Goal: Transaction & Acquisition: Obtain resource

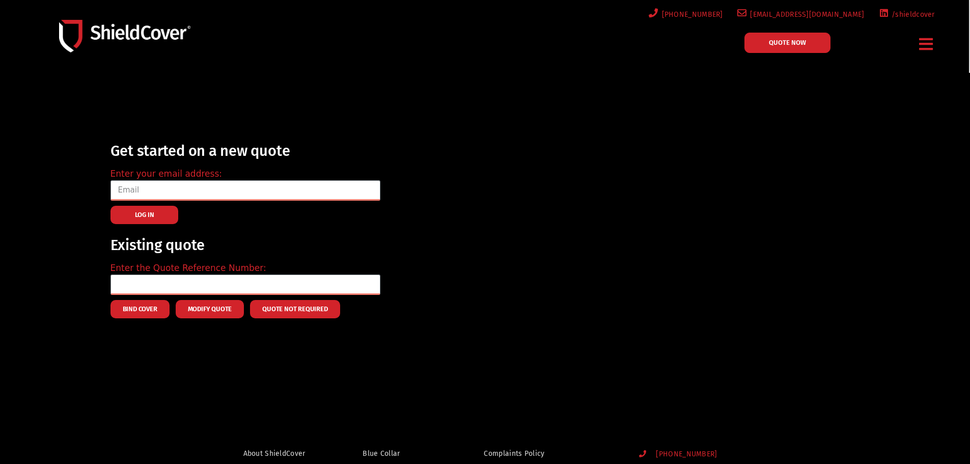
click at [928, 50] on icon "Menu Toggle" at bounding box center [927, 44] width 14 height 16
click at [925, 47] on icon "Menu Toggle" at bounding box center [927, 44] width 14 height 16
click at [921, 47] on icon "Menu Toggle" at bounding box center [927, 44] width 14 height 16
click at [140, 43] on img at bounding box center [124, 36] width 131 height 32
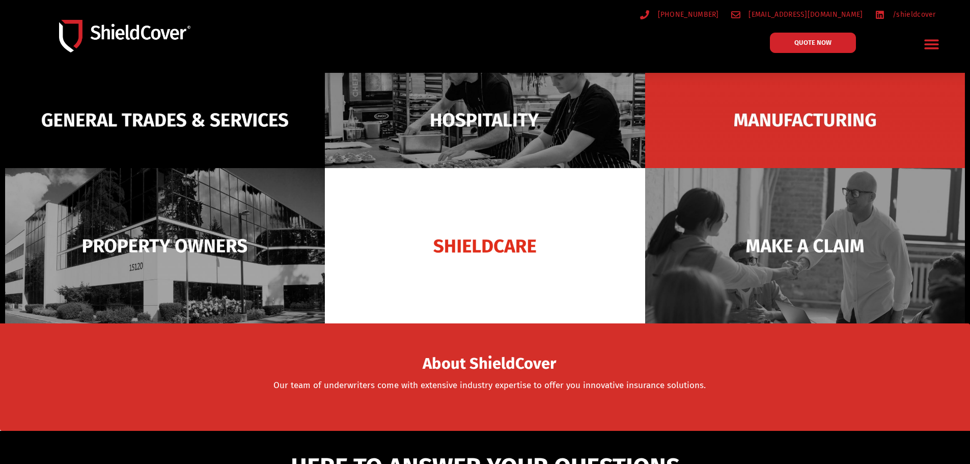
scroll to position [102, 0]
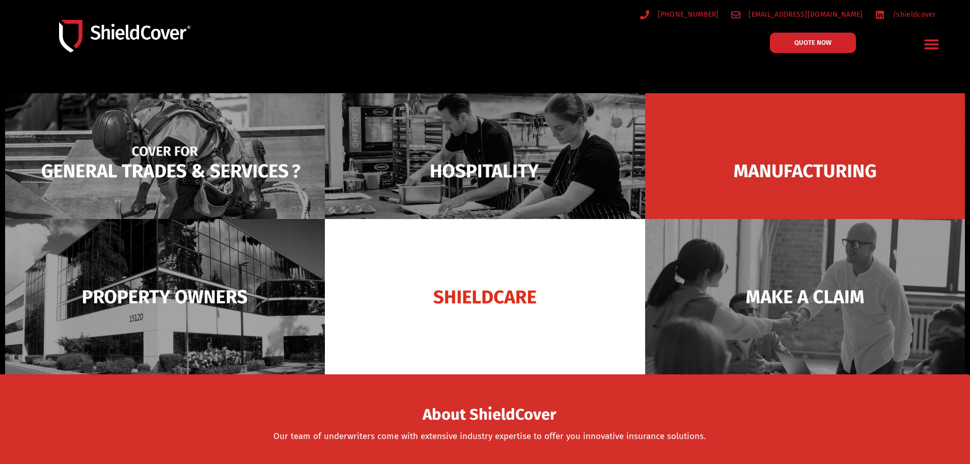
click at [107, 171] on img at bounding box center [165, 170] width 320 height 155
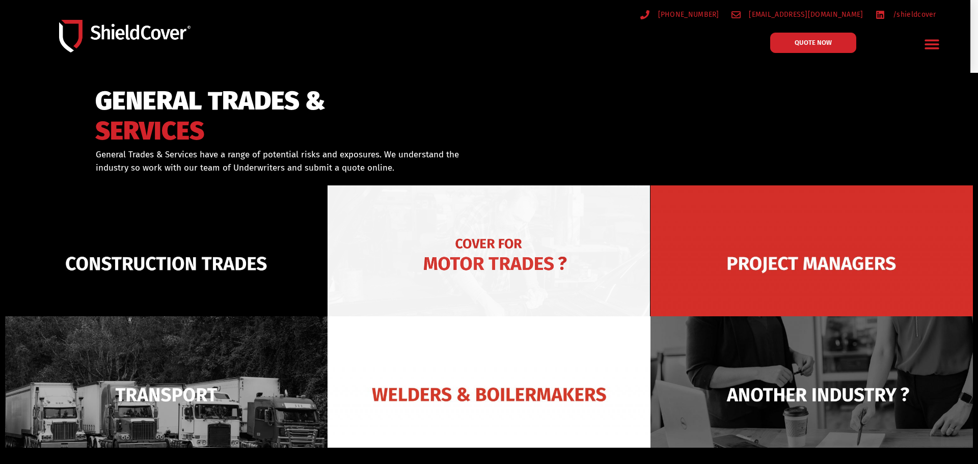
click at [452, 277] on img at bounding box center [489, 263] width 322 height 156
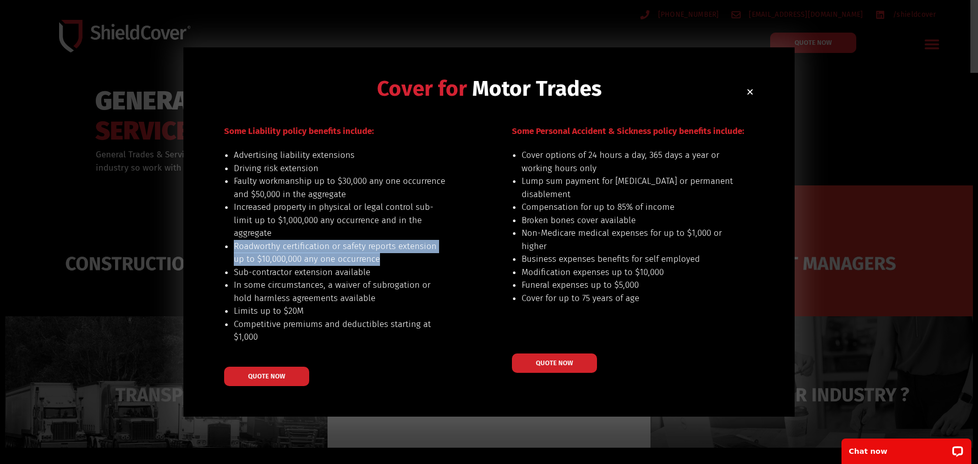
drag, startPoint x: 235, startPoint y: 247, endPoint x: 394, endPoint y: 260, distance: 159.5
click at [394, 260] on li "Roadworthy certification or safety reports extension up to $10,000,000 any one …" at bounding box center [340, 253] width 212 height 26
